Goal: Task Accomplishment & Management: Use online tool/utility

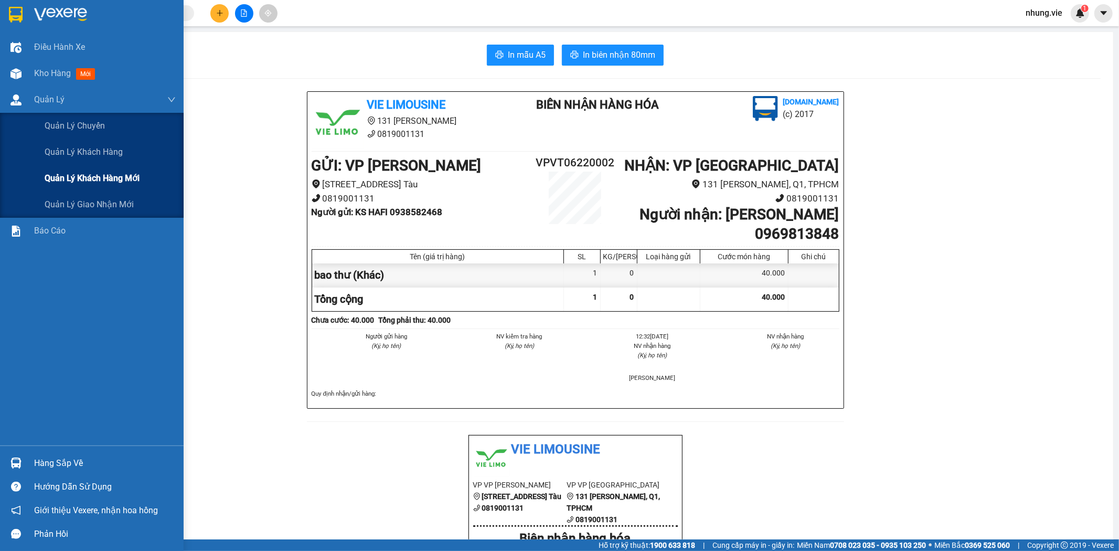
click at [139, 172] on span "Quản lý khách hàng mới" at bounding box center [92, 178] width 95 height 13
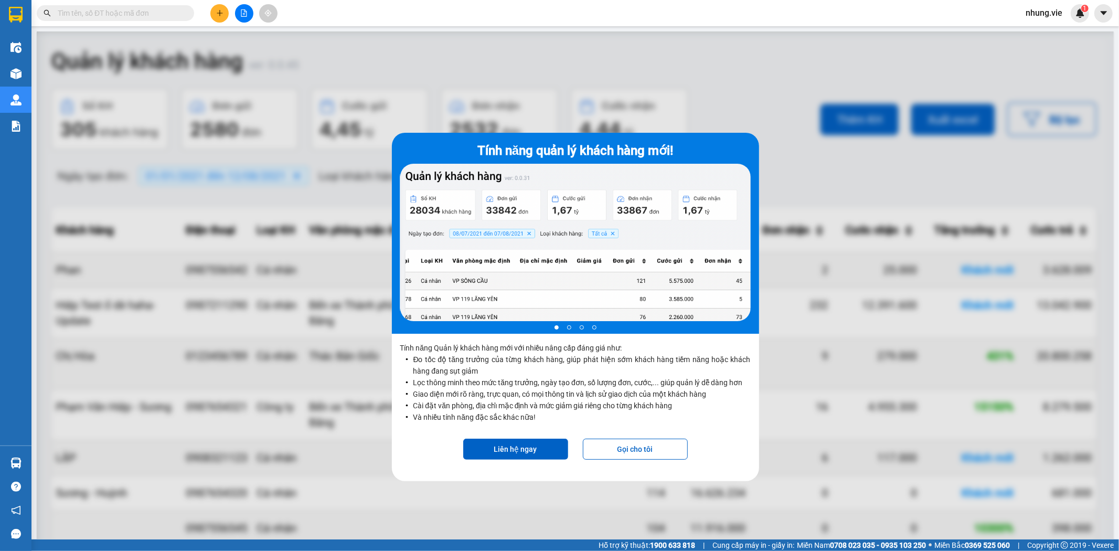
click at [431, 85] on div at bounding box center [575, 306] width 1077 height 551
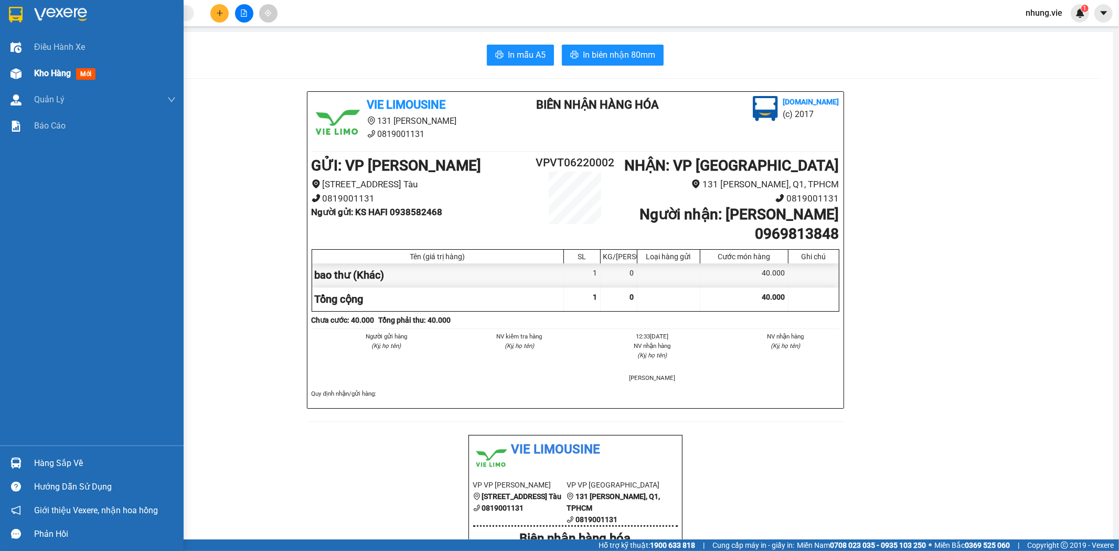
click at [29, 66] on div "Kho hàng mới" at bounding box center [92, 73] width 184 height 26
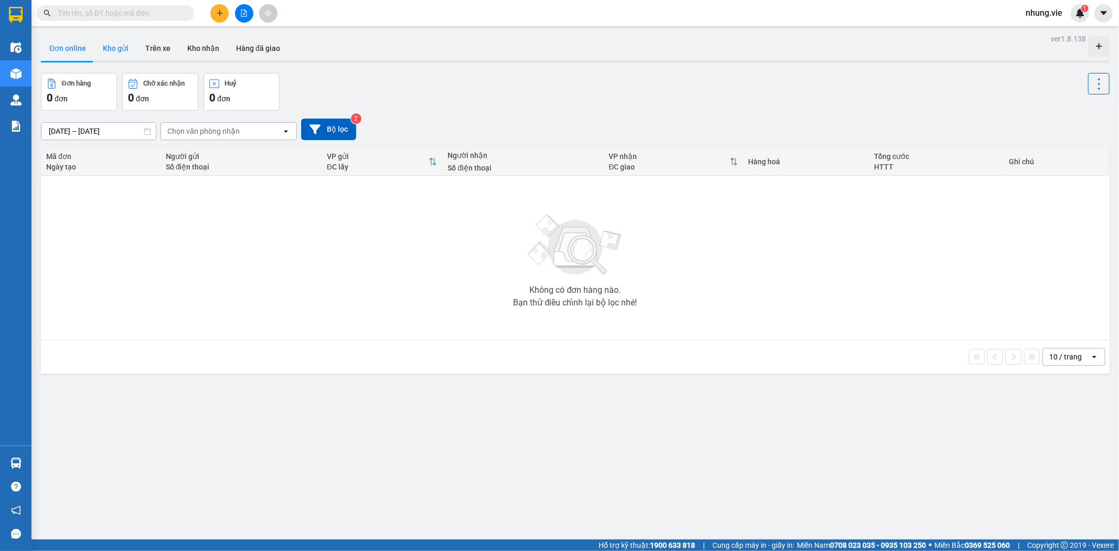
click at [124, 48] on button "Kho gửi" at bounding box center [115, 48] width 42 height 25
type input "[DATE] – [DATE]"
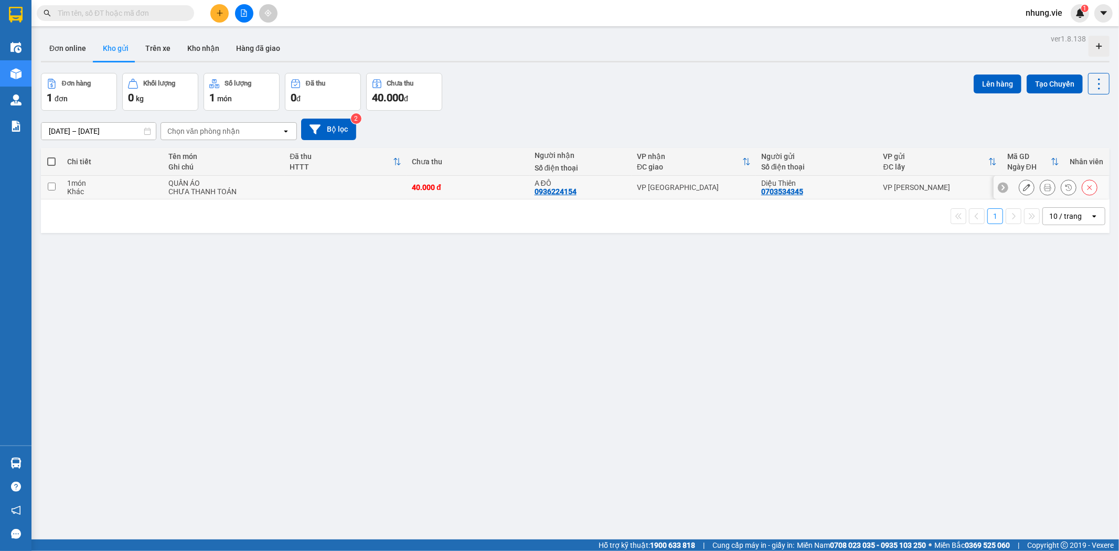
click at [163, 182] on td "QUẦN ÁO CHƯA THANH TOÁN" at bounding box center [223, 188] width 121 height 24
checkbox input "true"
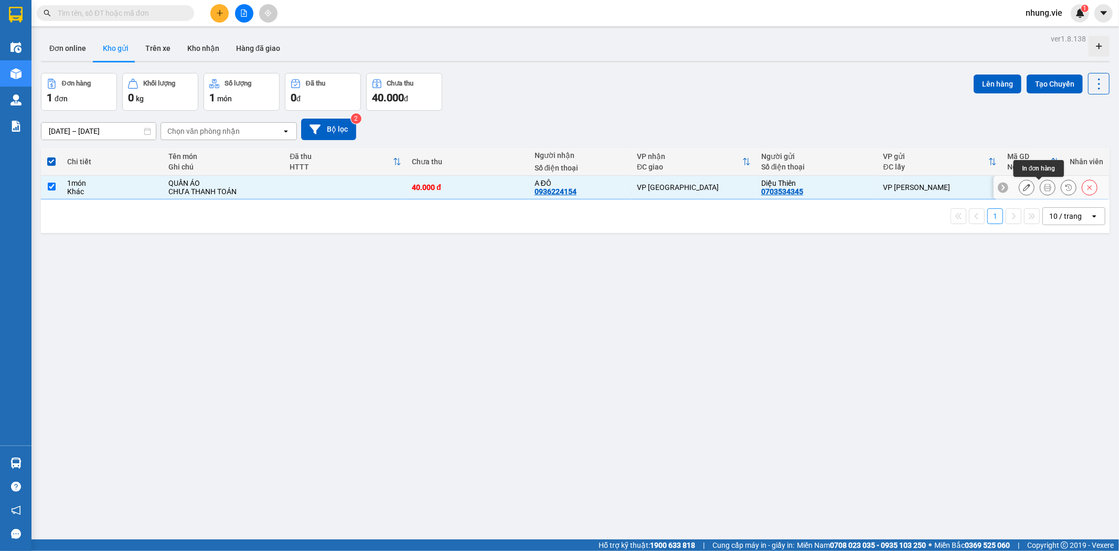
click at [1044, 189] on icon at bounding box center [1047, 187] width 7 height 7
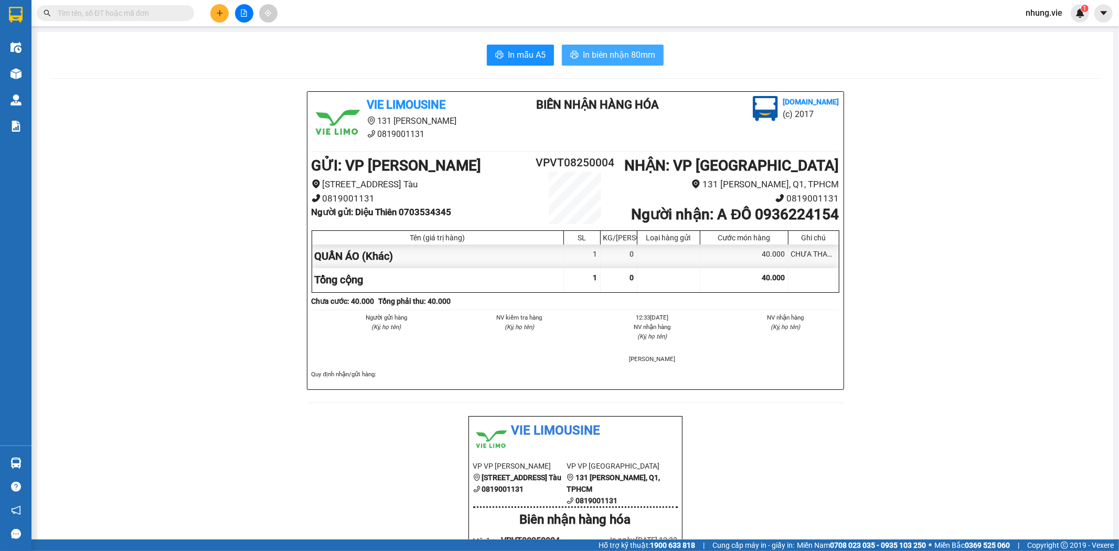
click at [565, 51] on button "In biên nhận 80mm" at bounding box center [613, 55] width 102 height 21
click at [602, 54] on span "In biên nhận 80mm" at bounding box center [619, 54] width 72 height 13
click at [628, 56] on span "In biên nhận 80mm" at bounding box center [619, 54] width 72 height 13
